Goal: Obtain resource: Download file/media

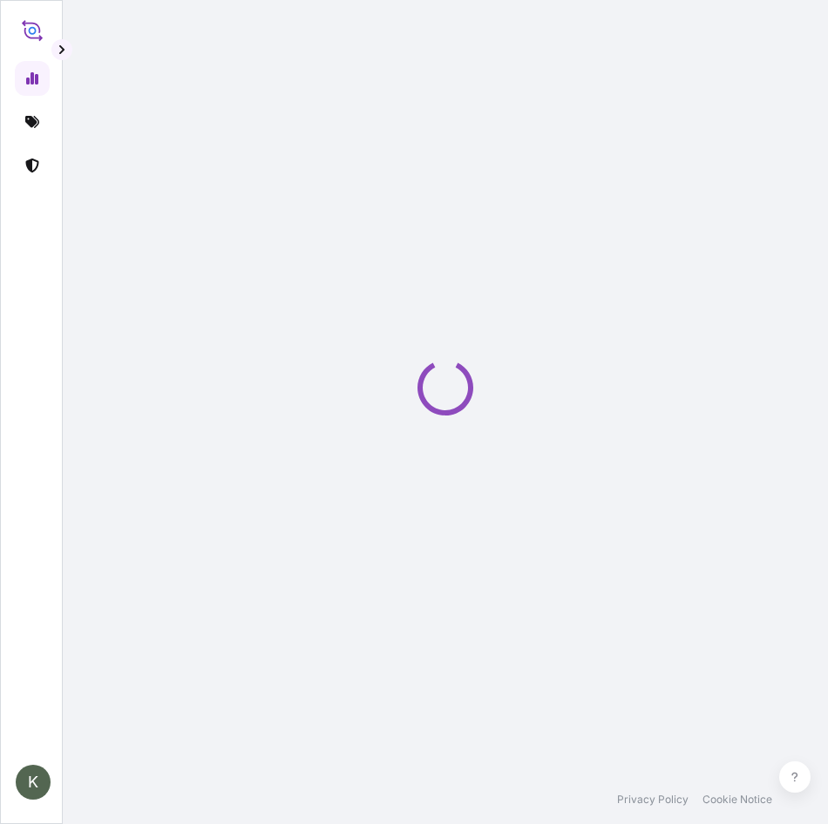
select select "2025"
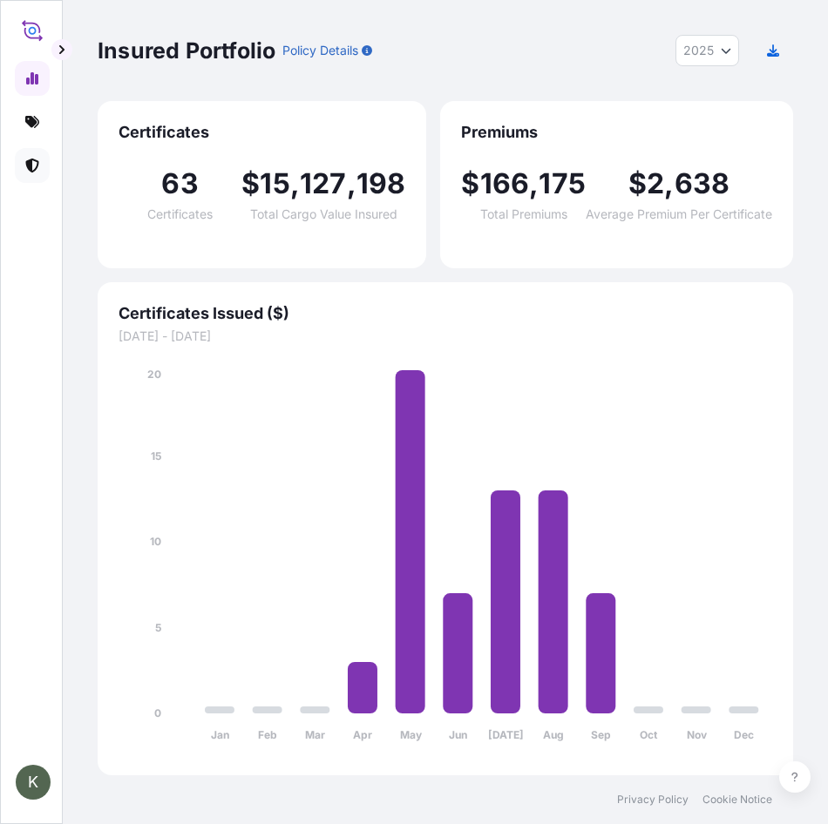
click at [44, 166] on link at bounding box center [32, 165] width 35 height 35
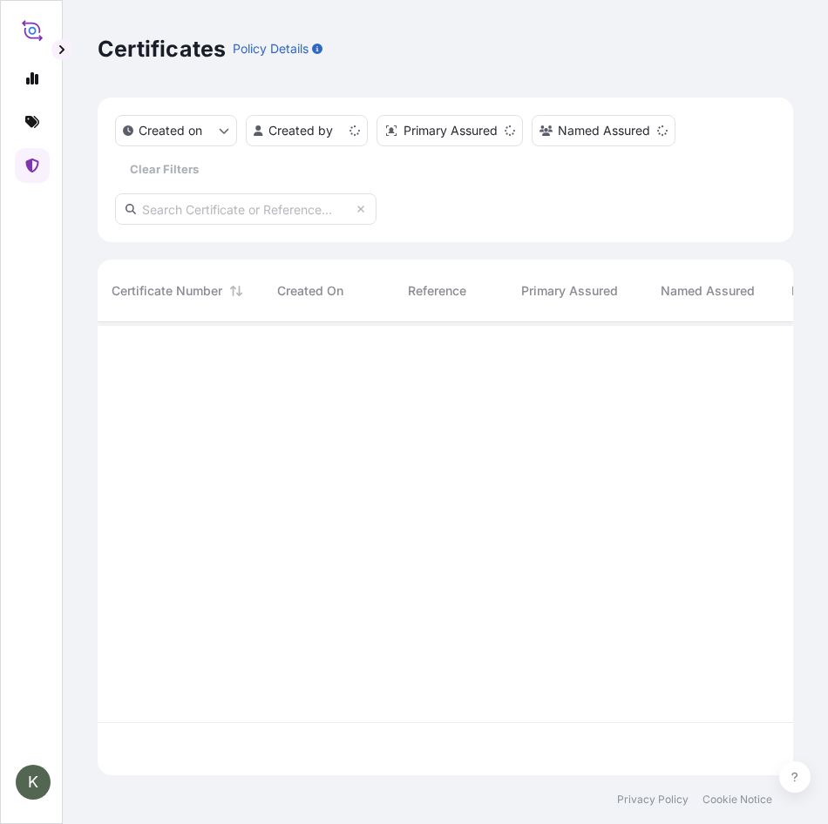
scroll to position [450, 682]
click at [306, 146] on div "Created on Created by Primary Assured Named Assured Clear Filters" at bounding box center [445, 149] width 660 height 68
click at [304, 138] on html "K Certificates Policy Details Created on Created by Primary Assured Named Assur…" at bounding box center [414, 412] width 828 height 824
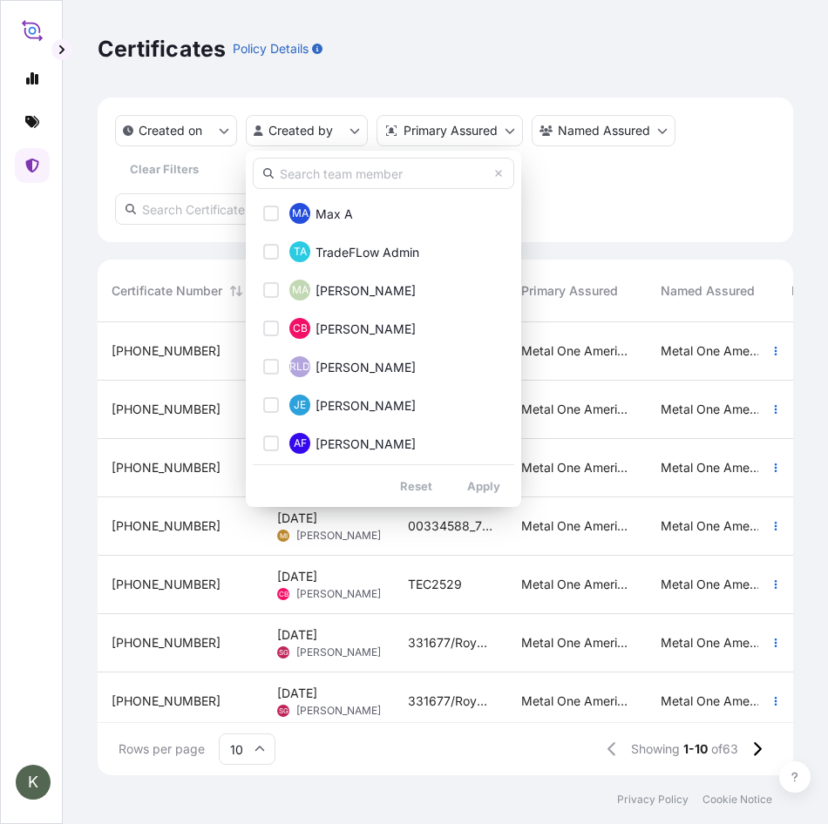
click at [325, 180] on input "text" at bounding box center [383, 173] width 261 height 31
type input "keita"
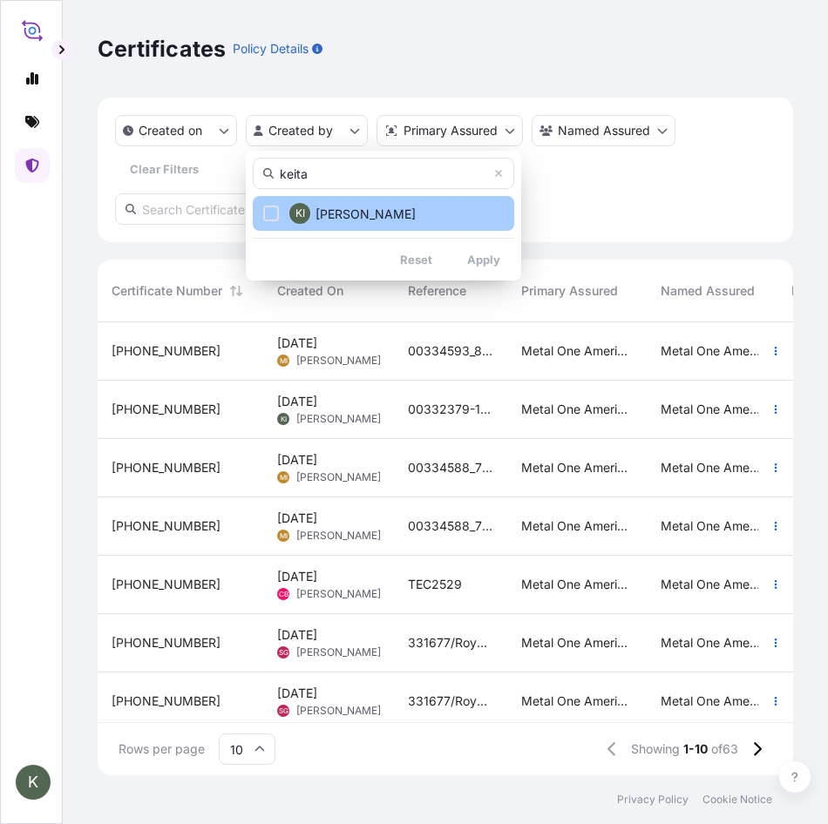
click at [382, 214] on span "Keita Iwayama" at bounding box center [365, 214] width 100 height 17
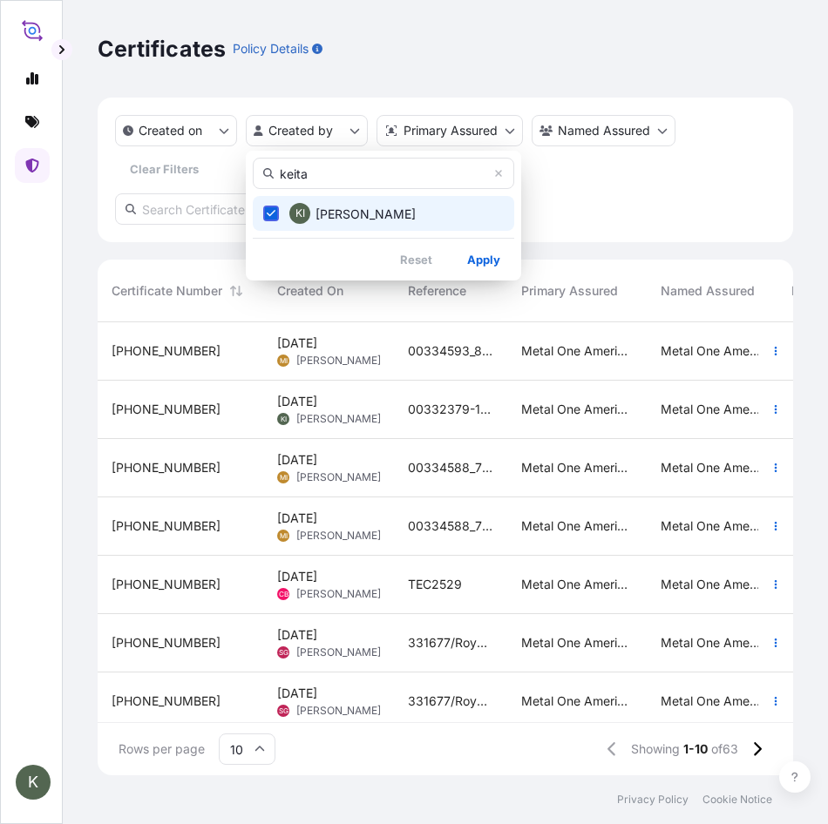
click at [253, 196] on button "KI Keita Iwayama" at bounding box center [383, 213] width 261 height 35
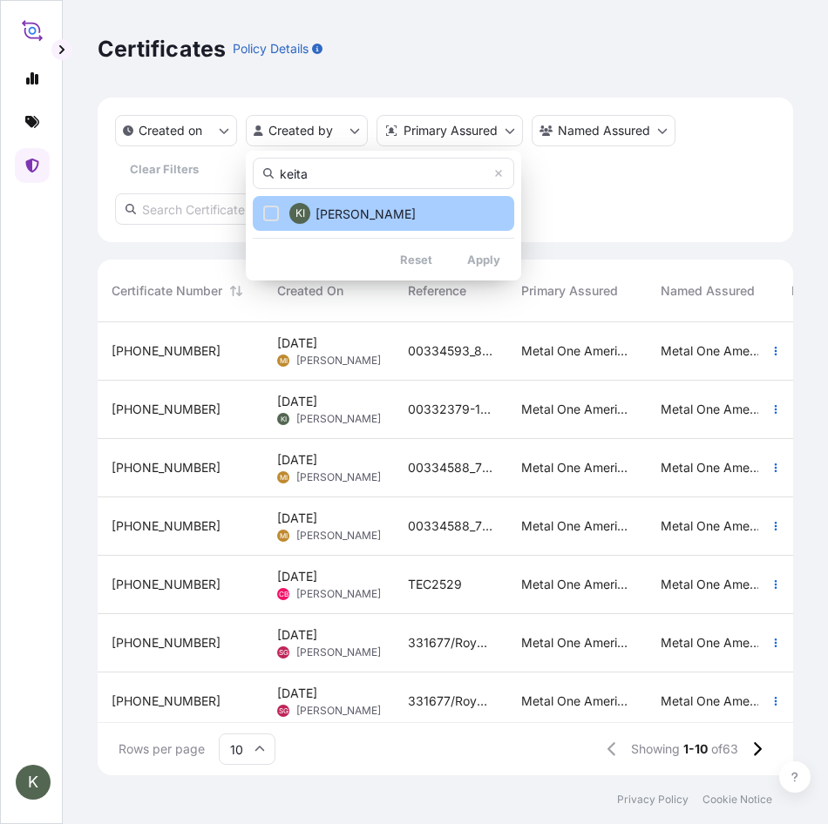
drag, startPoint x: 382, startPoint y: 214, endPoint x: 334, endPoint y: 213, distance: 48.8
click at [334, 213] on span "Keita Iwayama" at bounding box center [365, 214] width 100 height 17
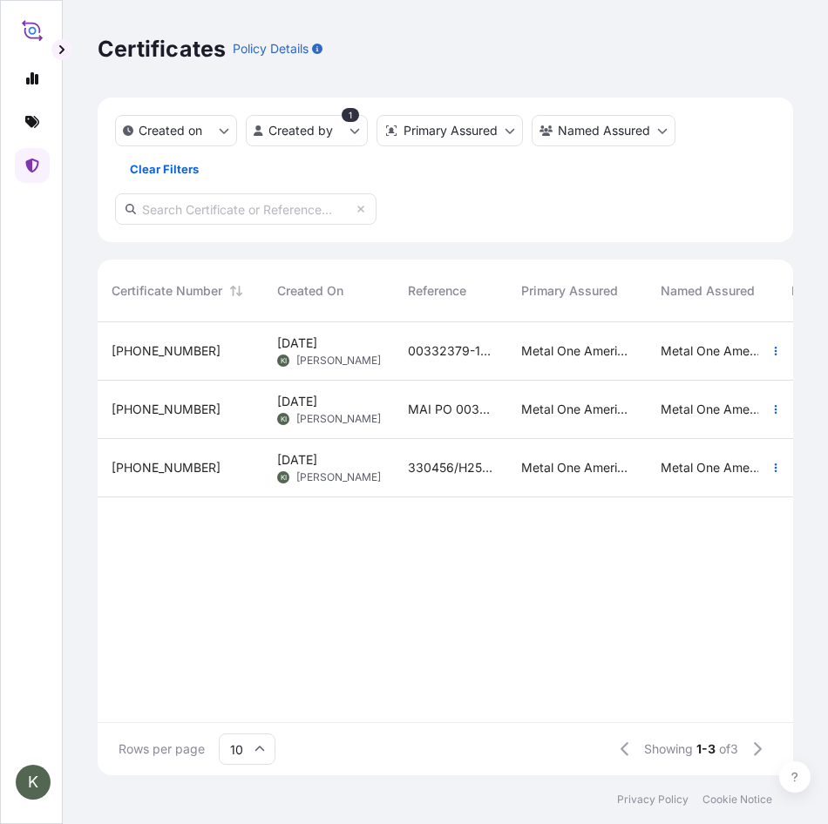
click at [401, 356] on div "00332379-157559" at bounding box center [450, 351] width 113 height 58
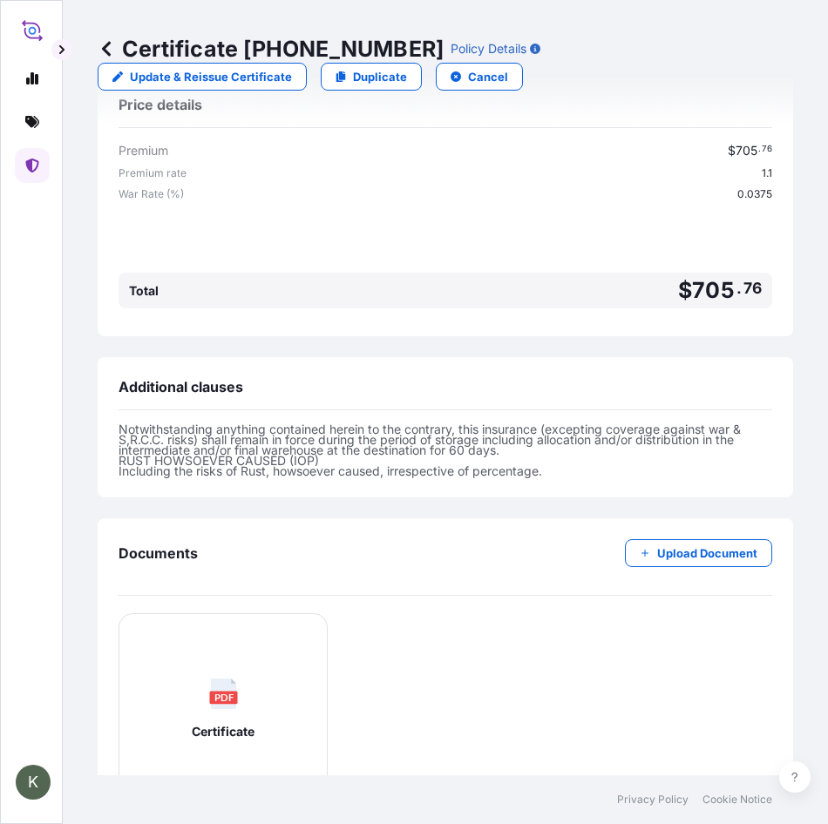
scroll to position [894, 0]
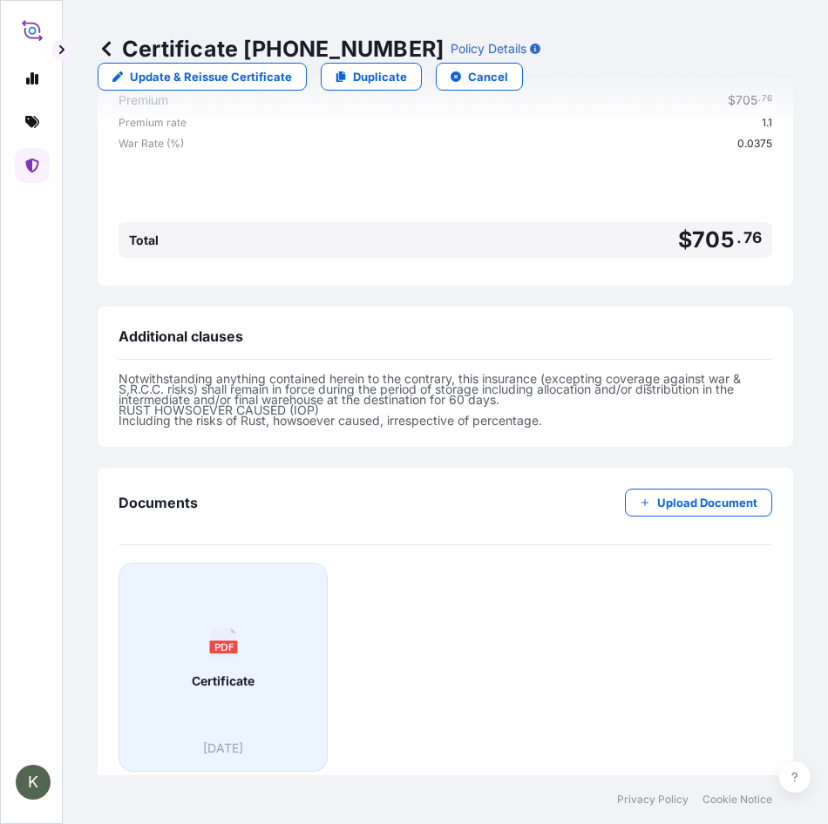
click at [230, 642] on div "PDF Certificate" at bounding box center [222, 659] width 179 height 162
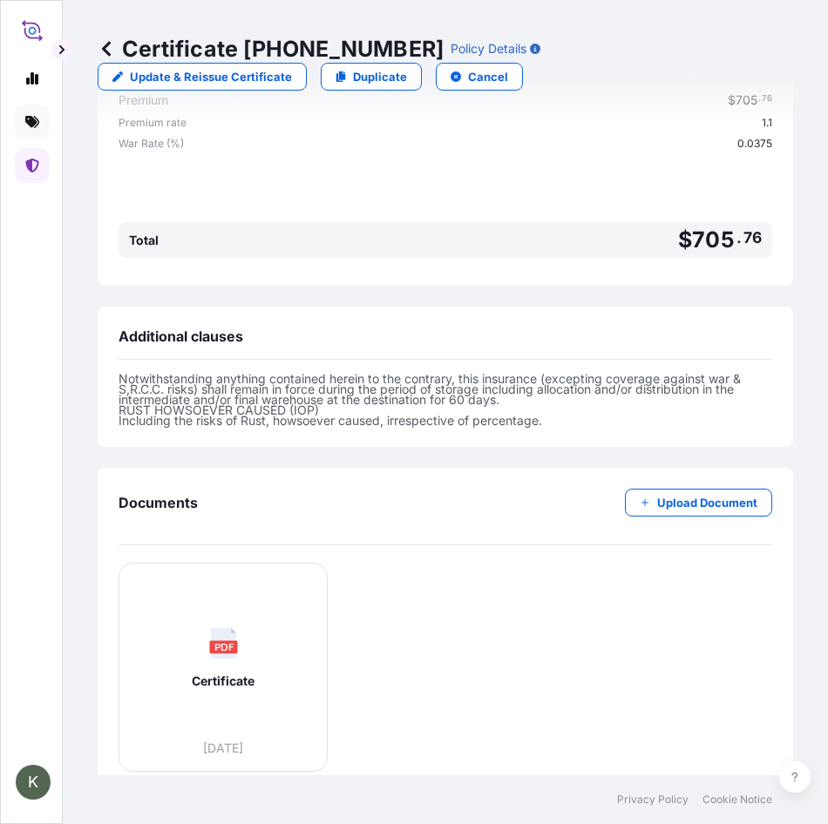
click at [44, 129] on link at bounding box center [32, 122] width 35 height 35
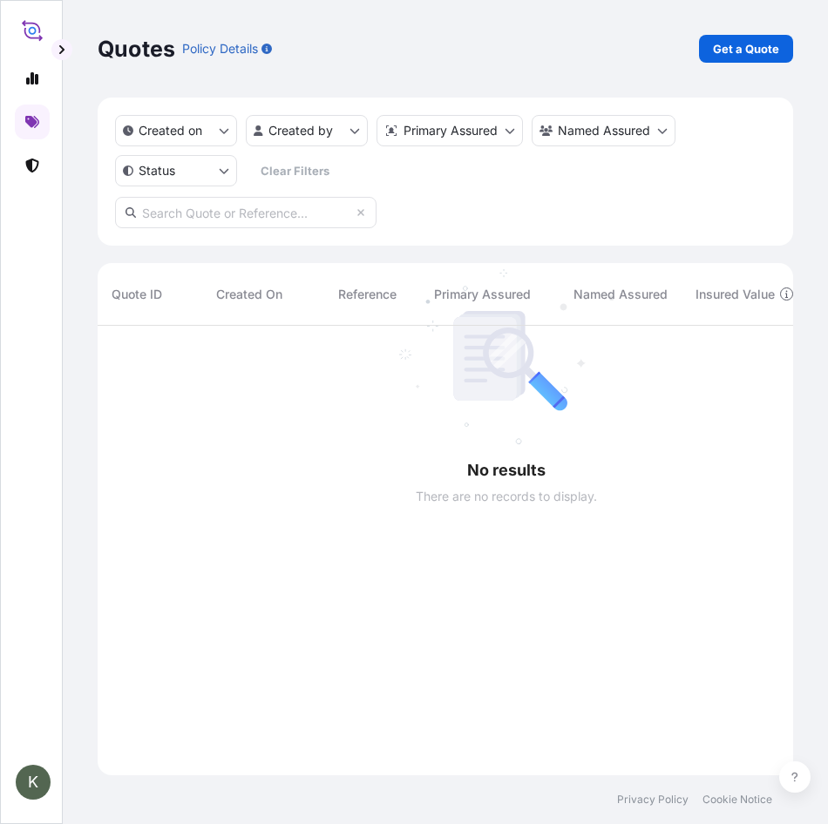
scroll to position [499, 682]
